Goal: Task Accomplishment & Management: Use online tool/utility

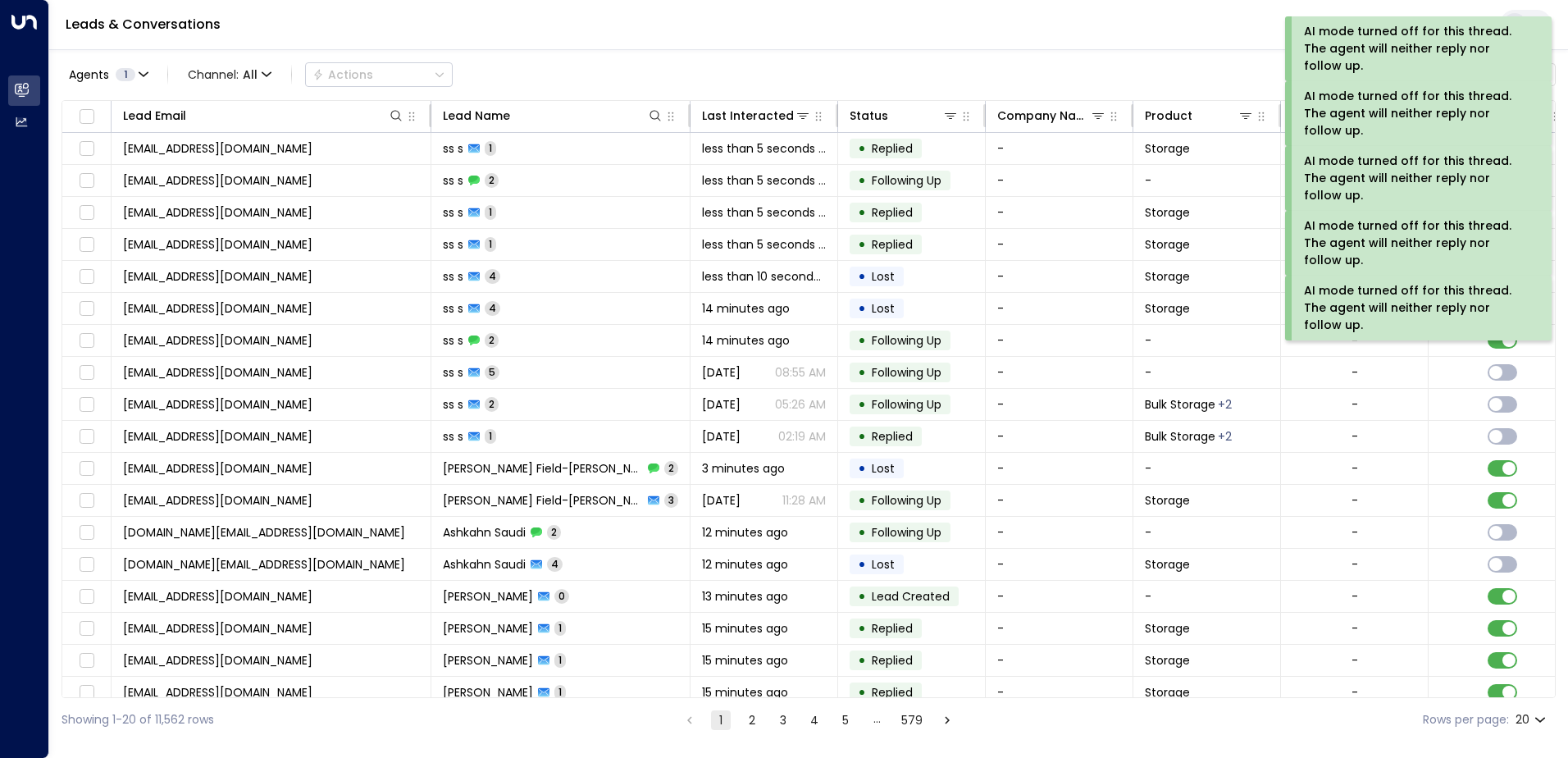
click at [1505, 333] on div "AI mode turned off for this thread. The agent will neither reply nor follow up." at bounding box center [1418, 308] width 267 height 65
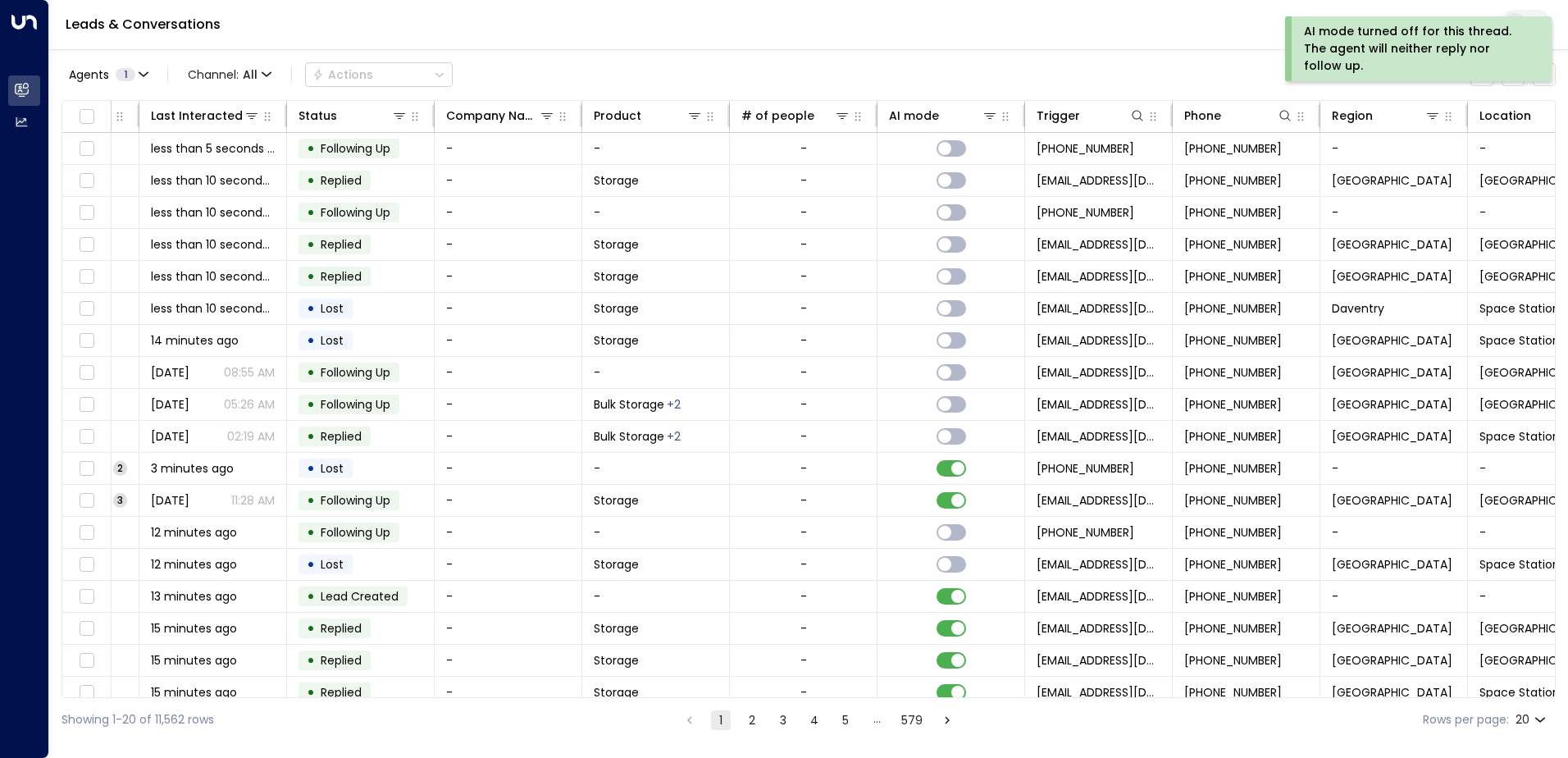
scroll to position [0, 618]
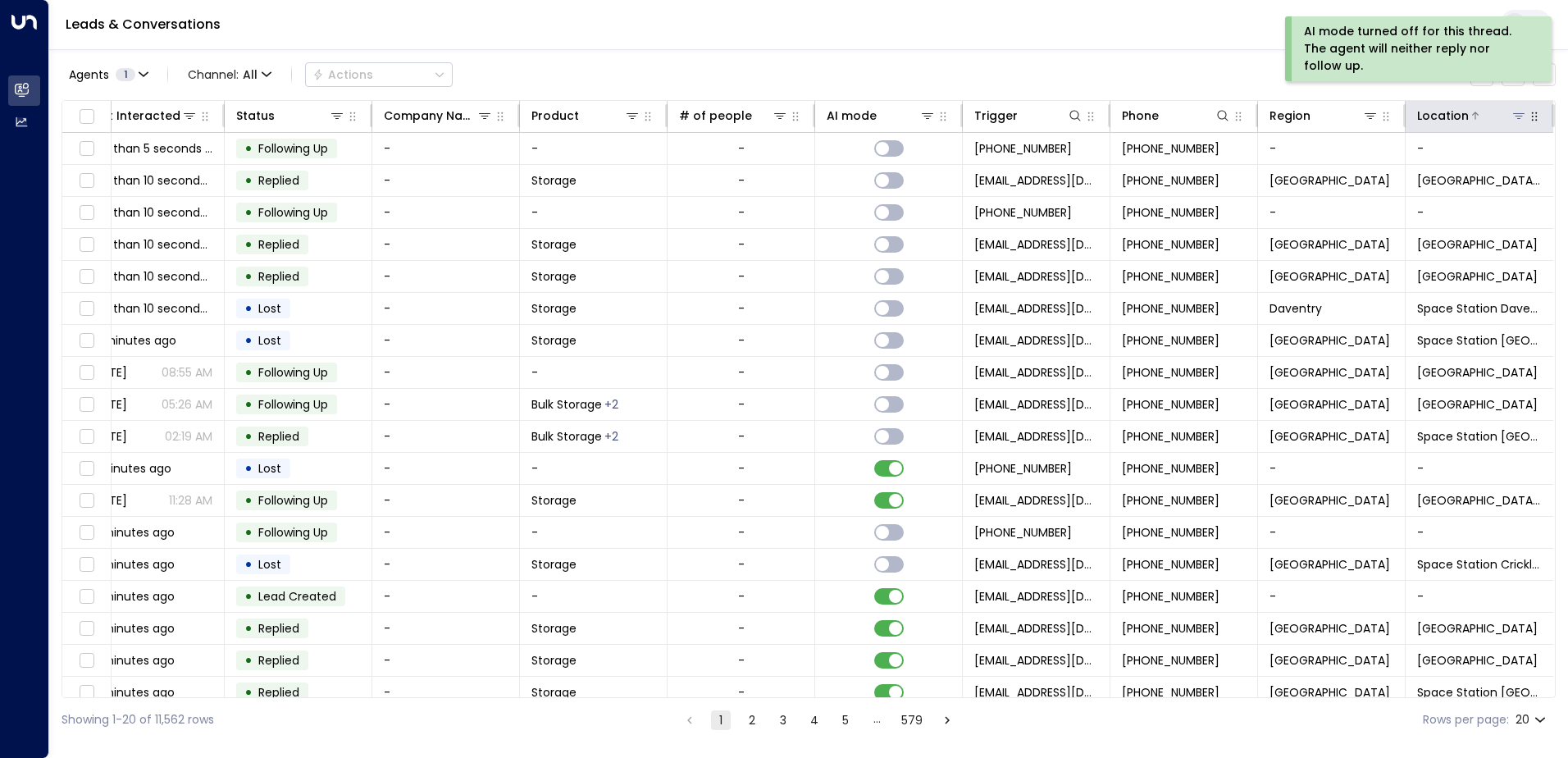
click at [1517, 115] on icon at bounding box center [1518, 115] width 13 height 13
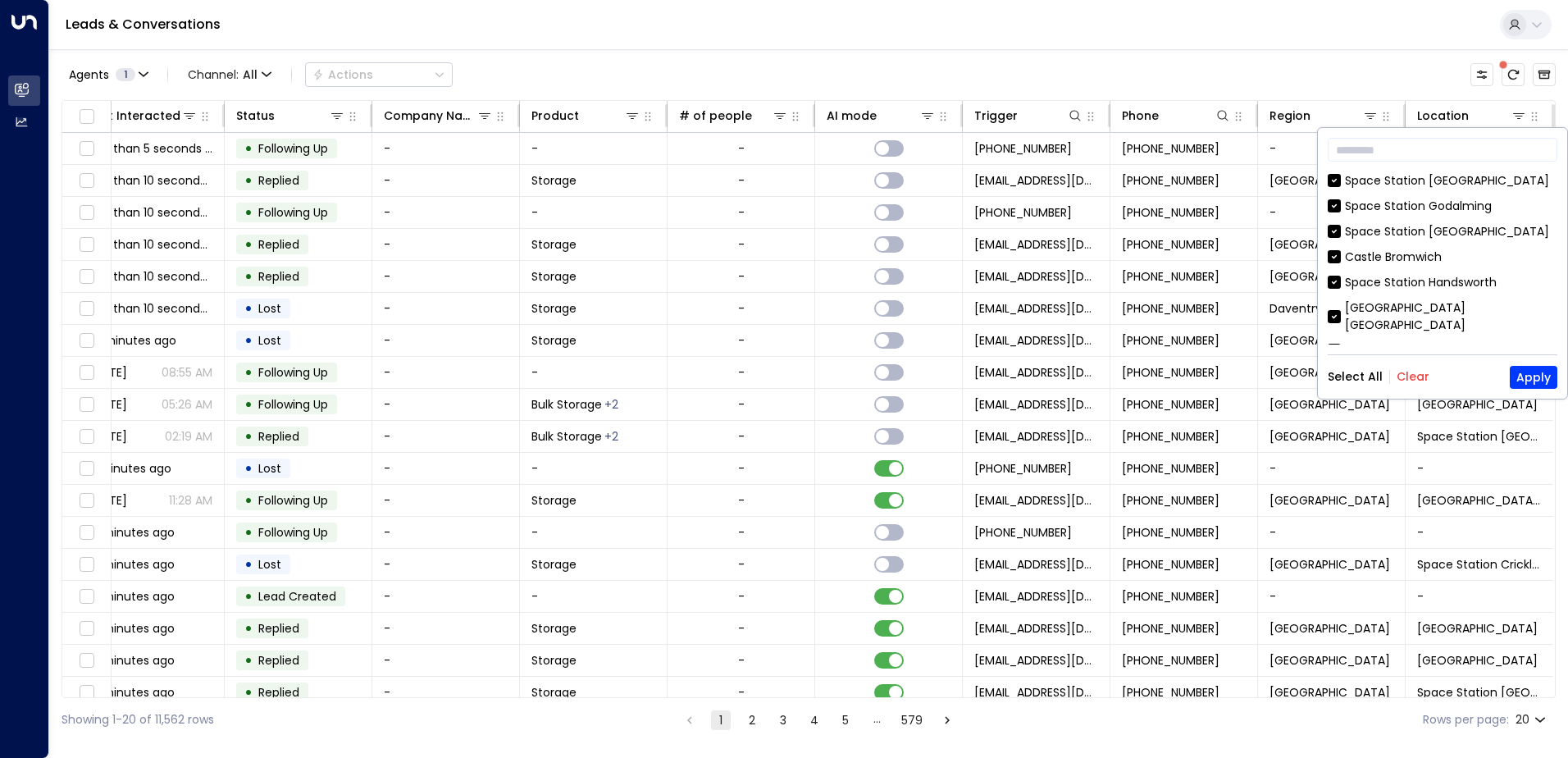
click at [1400, 368] on div "Select All Clear Apply" at bounding box center [1443, 377] width 230 height 23
click at [1403, 370] on button "Clear" at bounding box center [1412, 376] width 32 height 13
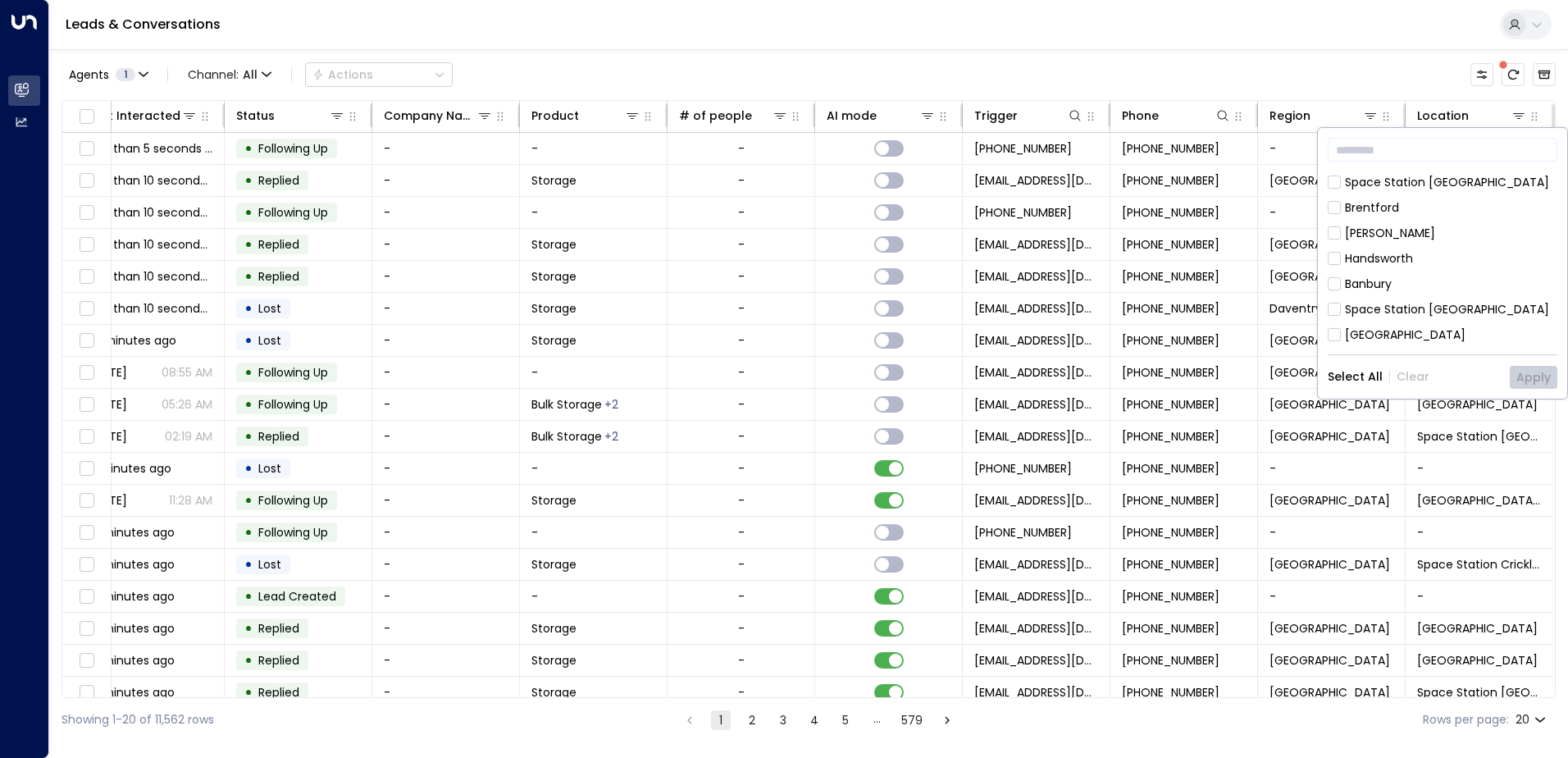
scroll to position [656, 0]
click at [1366, 254] on div "[GEOGRAPHIC_DATA]" at bounding box center [1404, 263] width 120 height 18
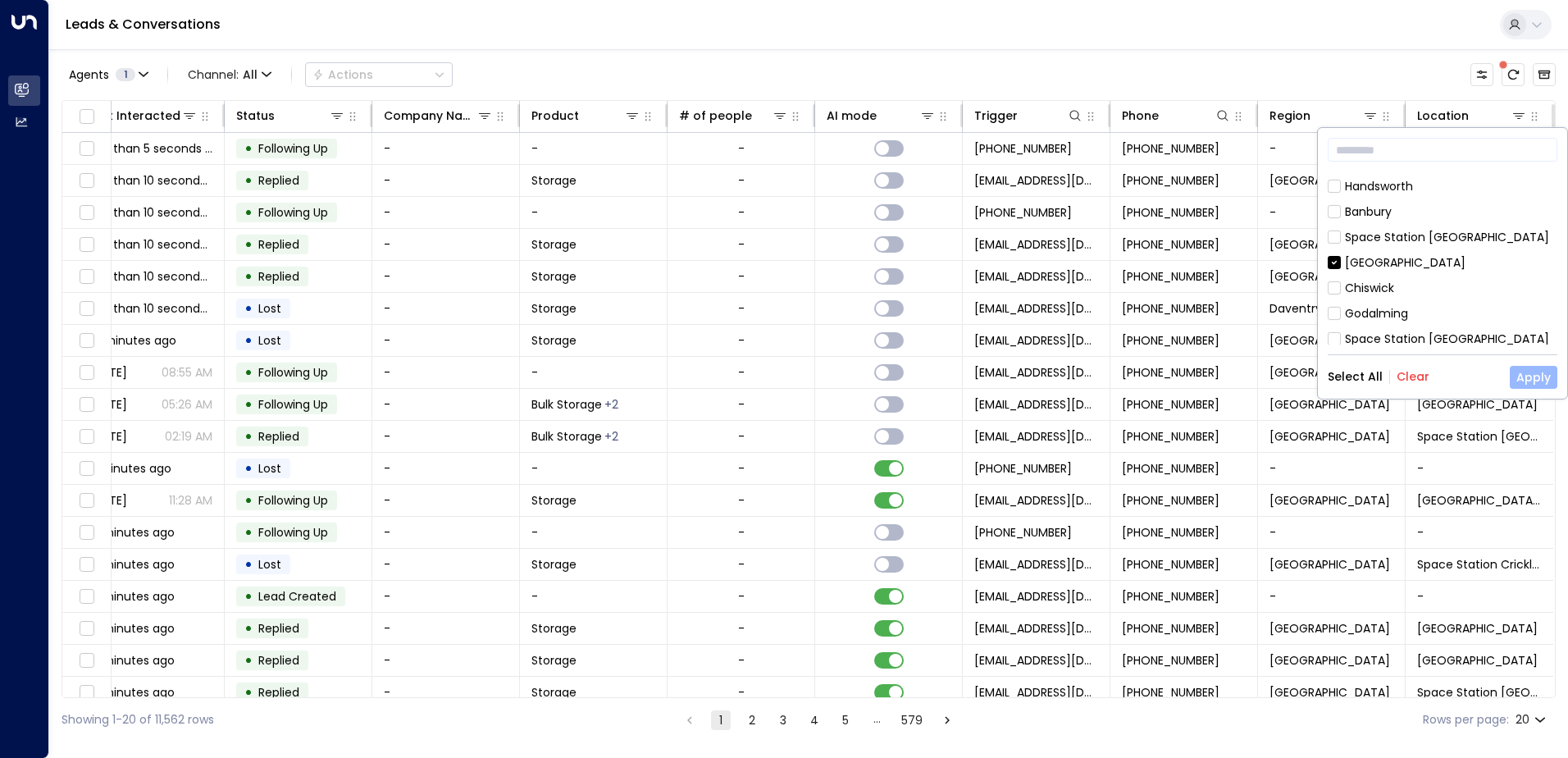
click at [1517, 372] on button "Apply" at bounding box center [1533, 377] width 47 height 23
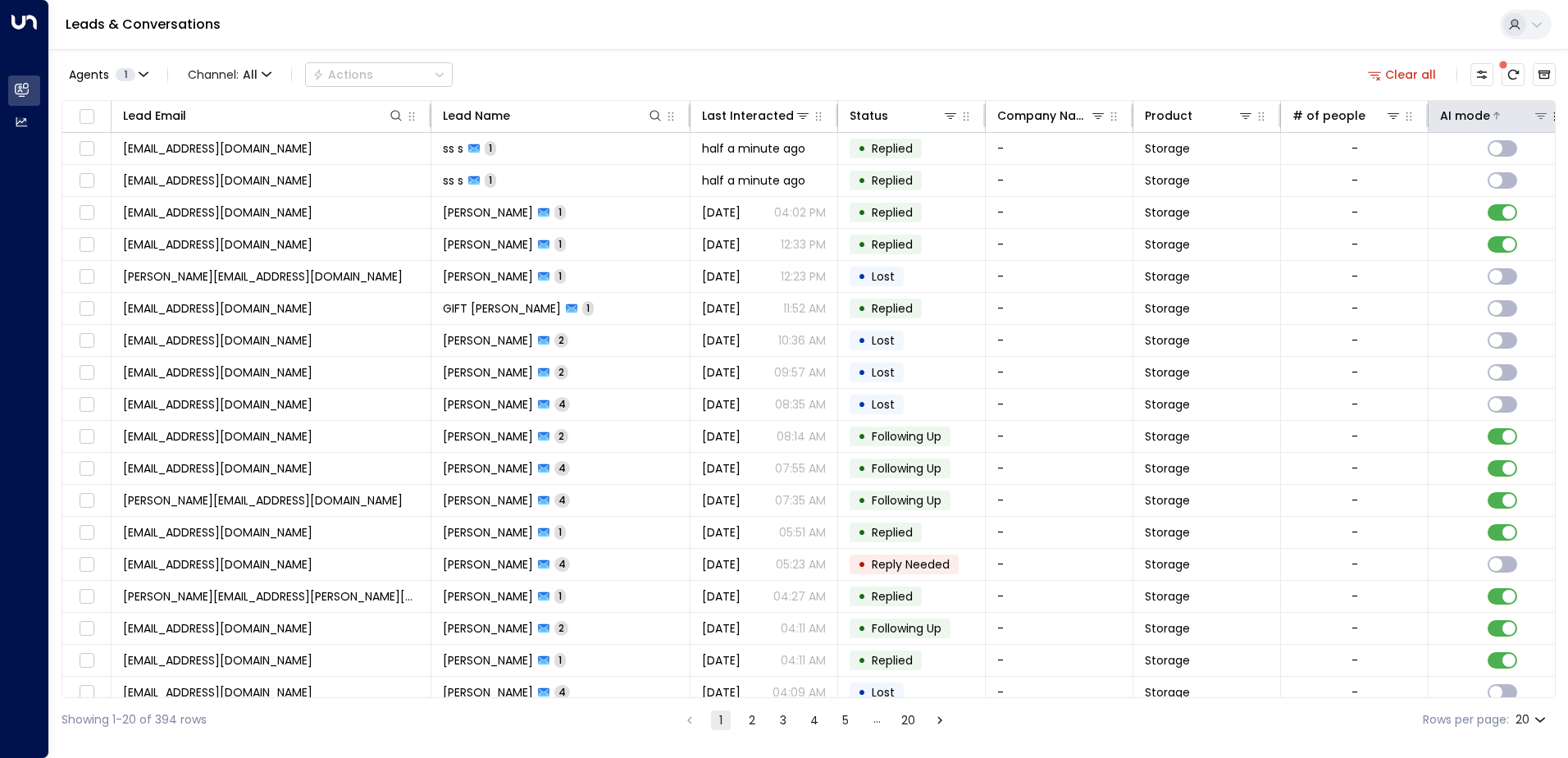
click at [1540, 117] on icon at bounding box center [1540, 116] width 11 height 6
click at [1538, 107] on div "AI mode" at bounding box center [1494, 116] width 109 height 19
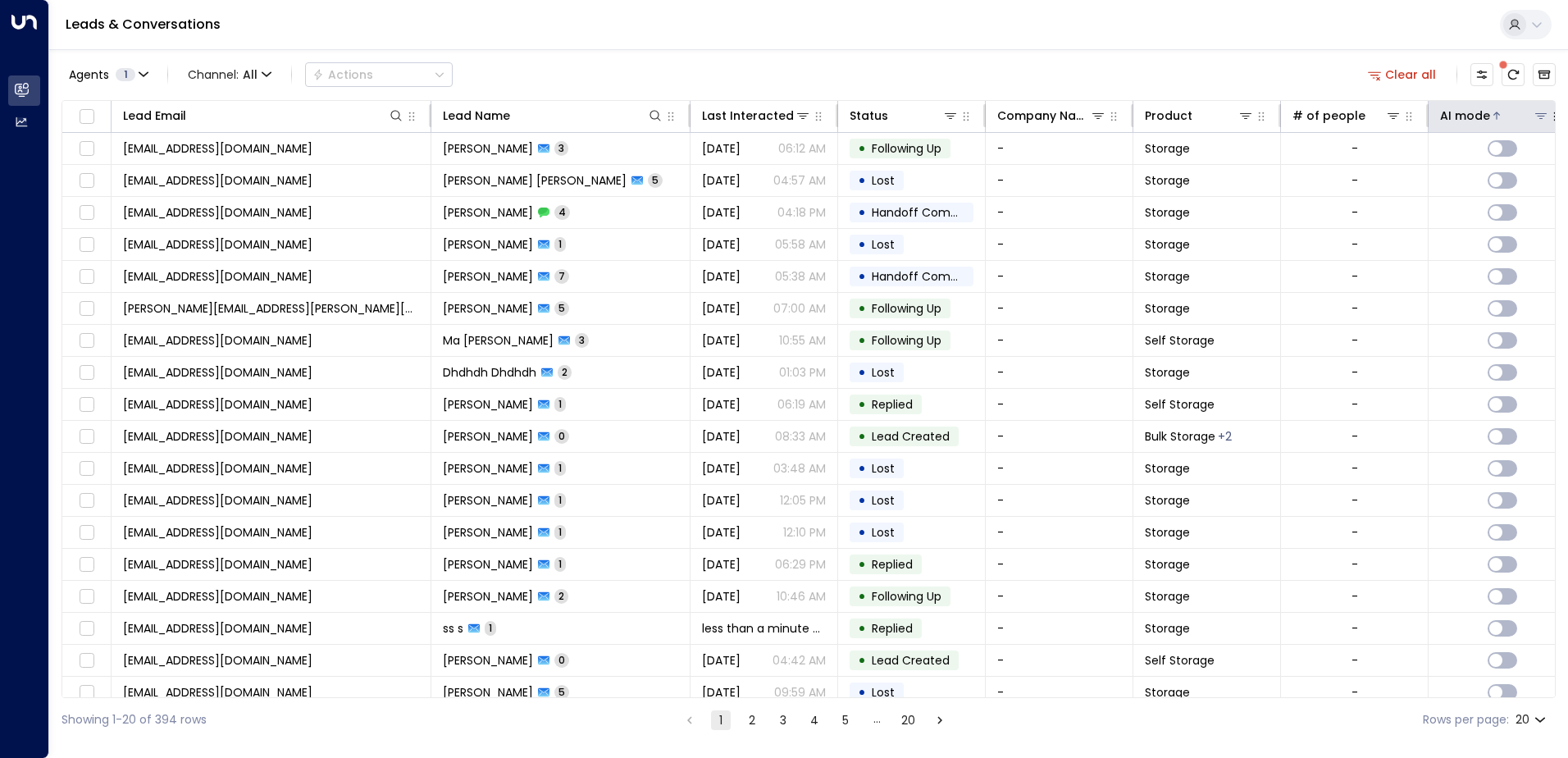
click at [1535, 107] on button at bounding box center [1540, 115] width 17 height 17
click at [1358, 198] on div "Off" at bounding box center [1354, 206] width 19 height 18
click at [1517, 247] on button "Apply" at bounding box center [1533, 247] width 47 height 23
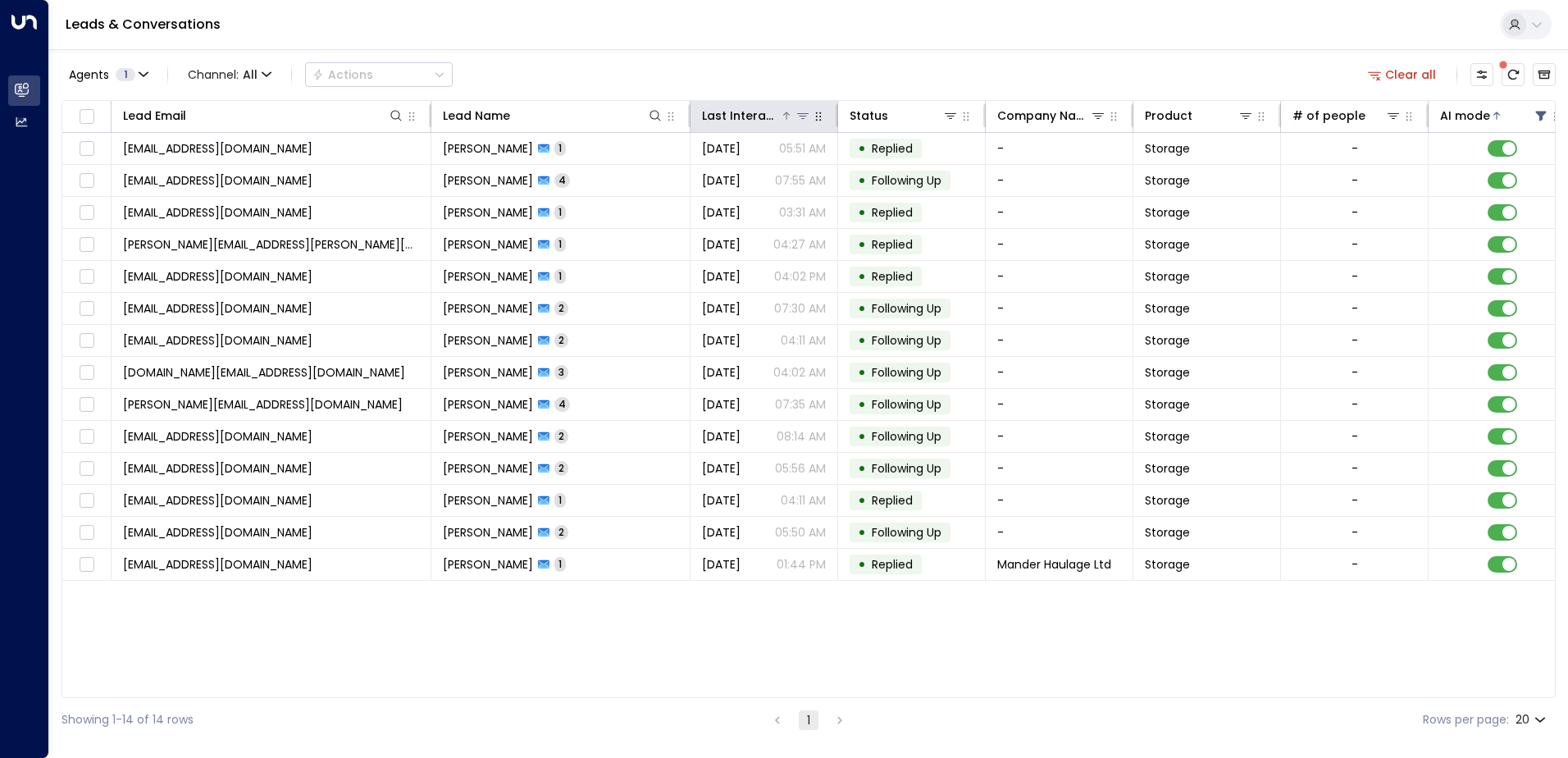
click at [765, 117] on div "Last Interacted" at bounding box center [740, 116] width 78 height 19
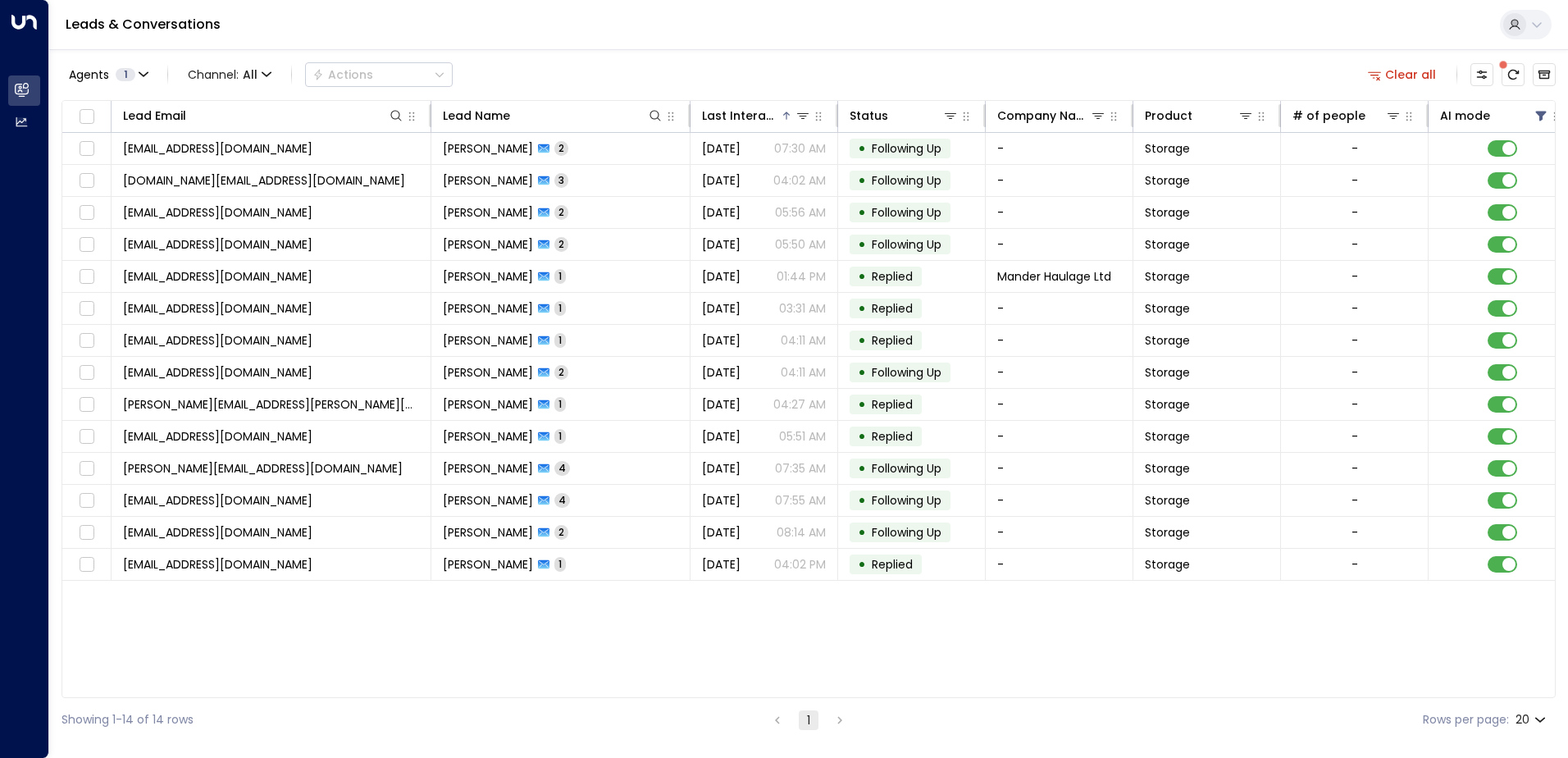
click at [1506, 64] on span at bounding box center [1502, 64] width 8 height 8
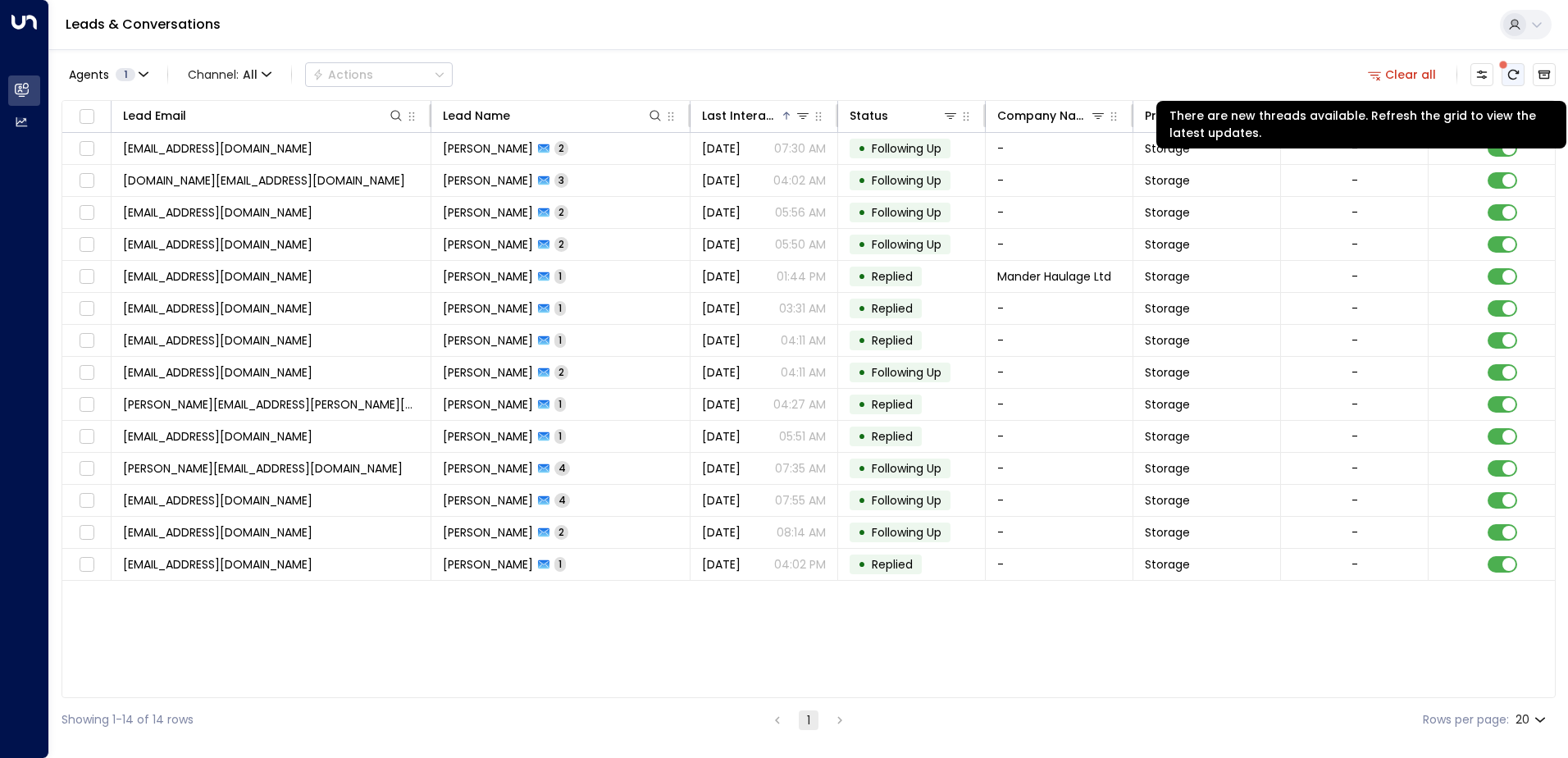
click at [1513, 65] on button "There are new threads available. Refresh the grid to view the latest updates." at bounding box center [1513, 75] width 23 height 23
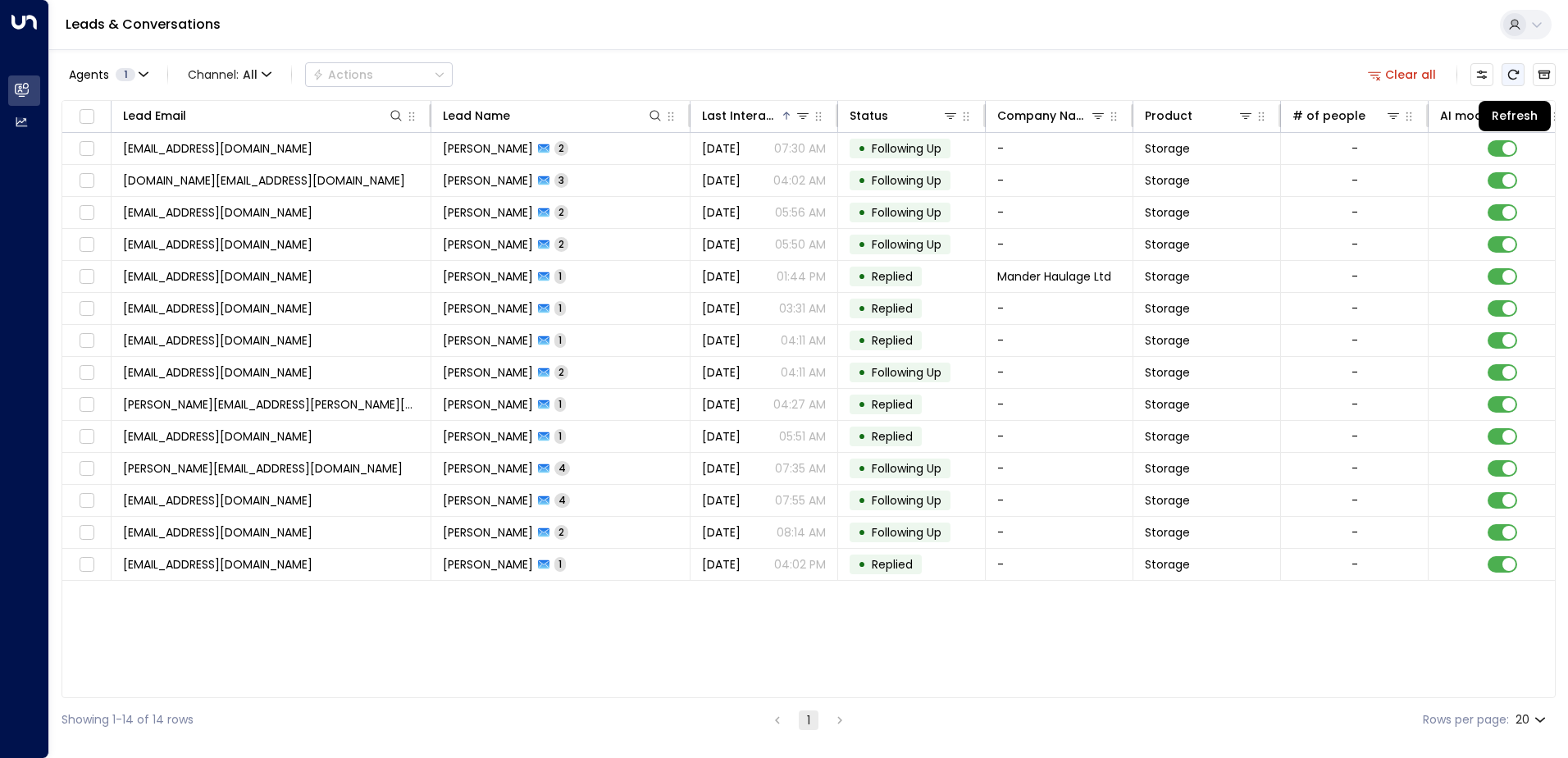
click at [1512, 84] on button "Refresh" at bounding box center [1513, 75] width 23 height 23
